Goal: Information Seeking & Learning: Learn about a topic

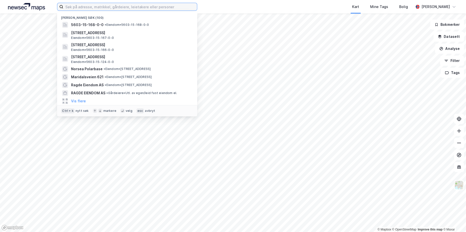
click at [145, 9] on input at bounding box center [130, 7] width 134 height 8
paste input "[STREET_ADDRESS]"
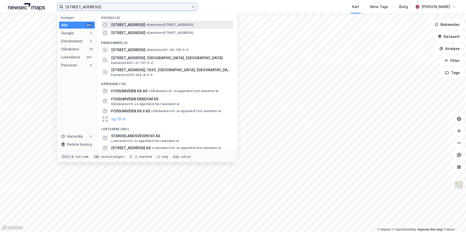
type input "[STREET_ADDRESS]"
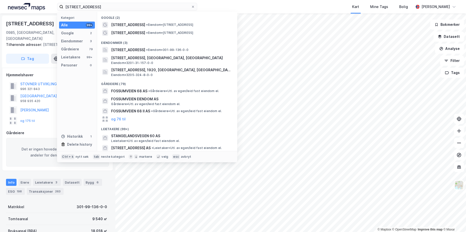
click at [100, 178] on div "Info [PERSON_NAME] 3 Datasett Bygg 6 ESG 198 Transaksjoner 263" at bounding box center [57, 185] width 115 height 24
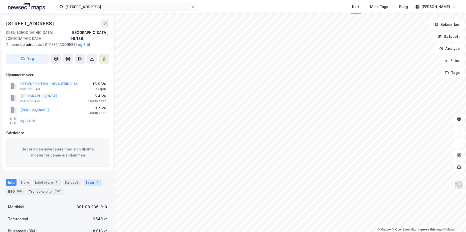
click at [87, 181] on div "Bygg 6" at bounding box center [93, 182] width 19 height 7
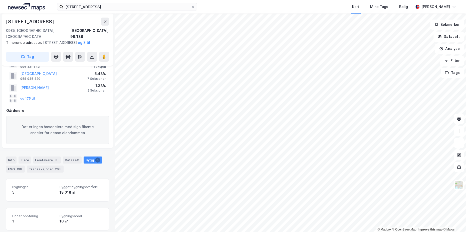
scroll to position [23, 0]
click at [79, 188] on span "Bygget bygningsområde" at bounding box center [81, 186] width 43 height 4
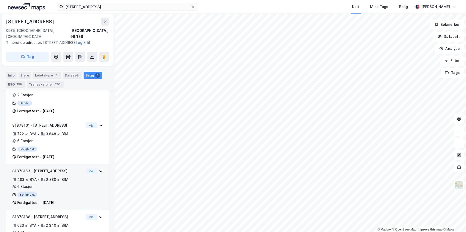
scroll to position [230, 0]
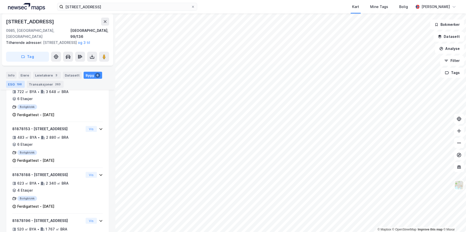
click at [16, 84] on div "198" at bounding box center [19, 84] width 7 height 5
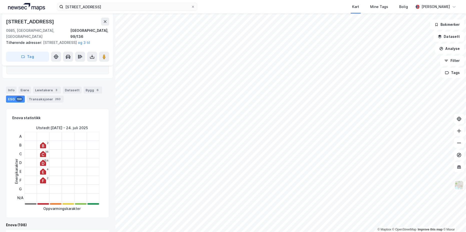
scroll to position [230, 0]
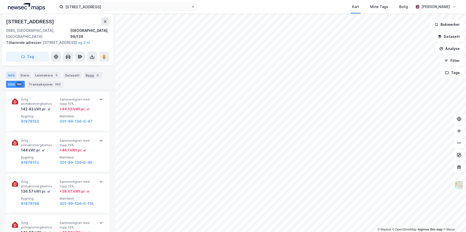
click at [10, 77] on div "Info" at bounding box center [11, 75] width 11 height 7
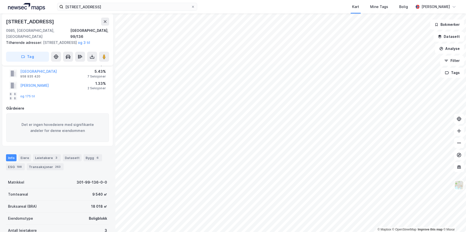
scroll to position [26, 0]
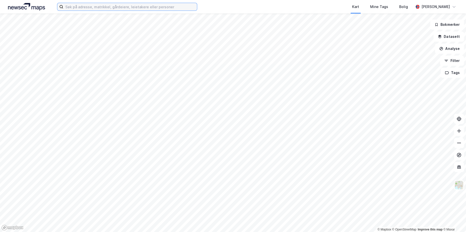
click at [152, 8] on input at bounding box center [130, 7] width 134 height 8
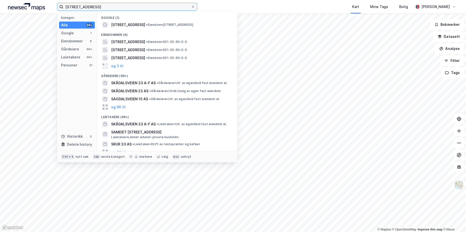
type input "skådalsveien 33"
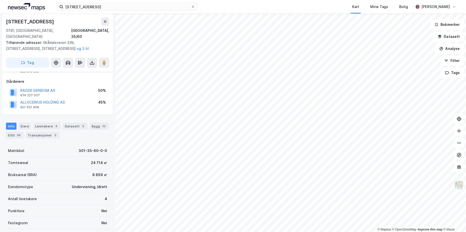
scroll to position [24, 0]
click at [101, 123] on div "22" at bounding box center [104, 125] width 6 height 5
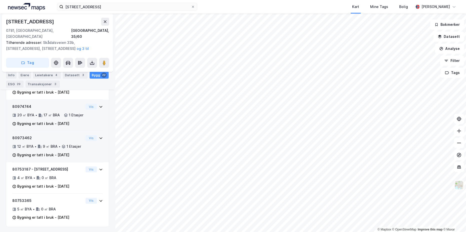
scroll to position [916, 0]
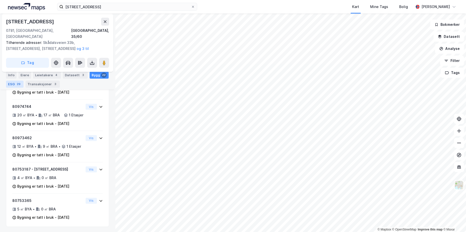
click at [19, 83] on div "29" at bounding box center [19, 84] width 6 height 5
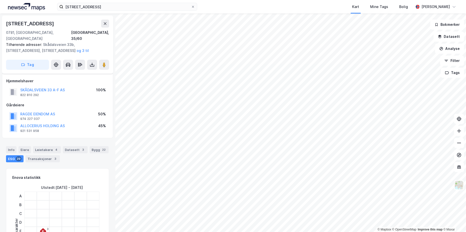
scroll to position [59, 0]
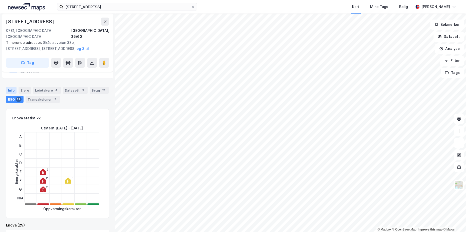
click at [13, 87] on div "Info" at bounding box center [11, 90] width 11 height 7
